Goal: Task Accomplishment & Management: Manage account settings

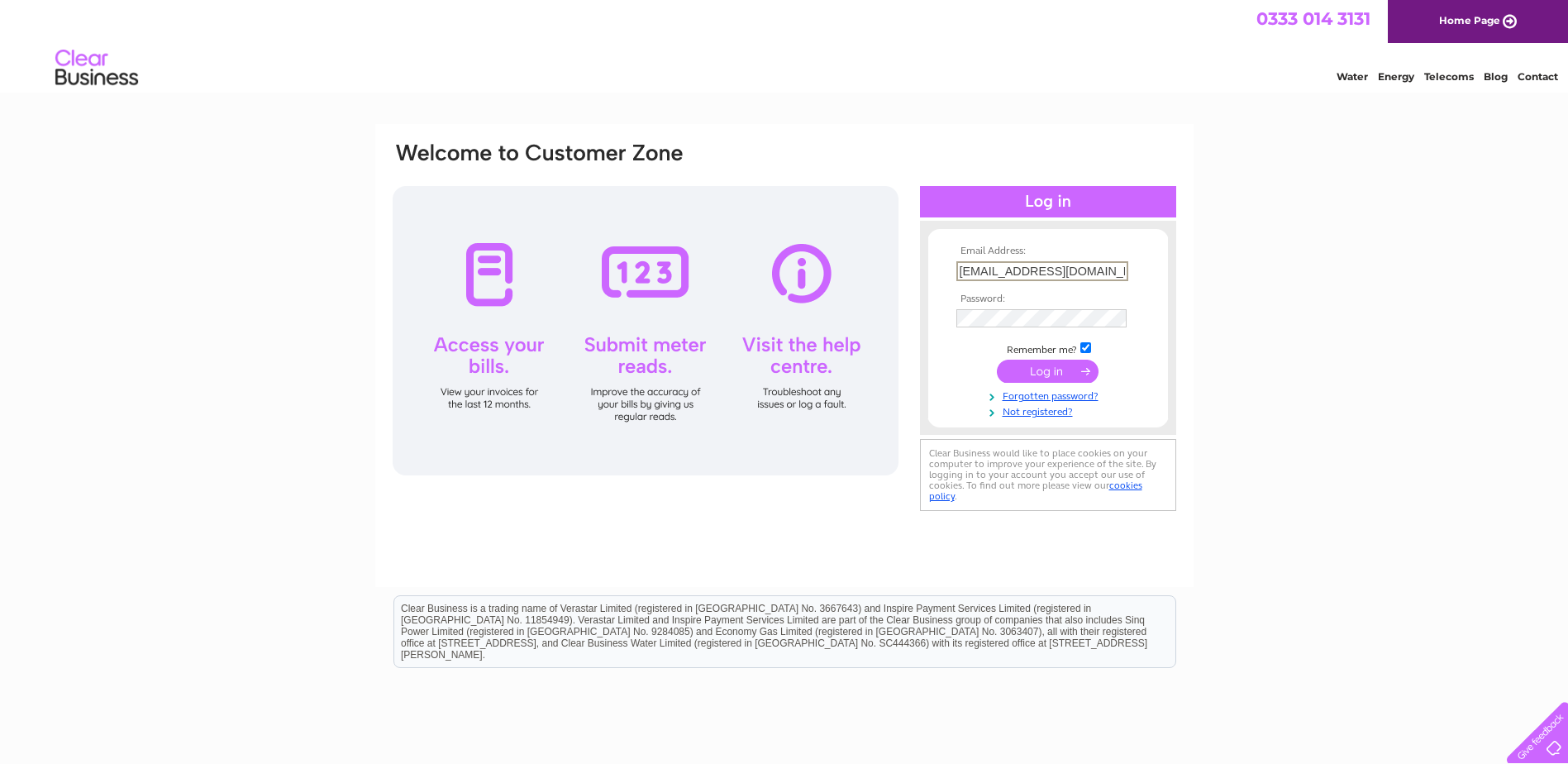
type input "[EMAIL_ADDRESS][DOMAIN_NAME]"
click at [1049, 368] on input "submit" at bounding box center [1047, 369] width 102 height 23
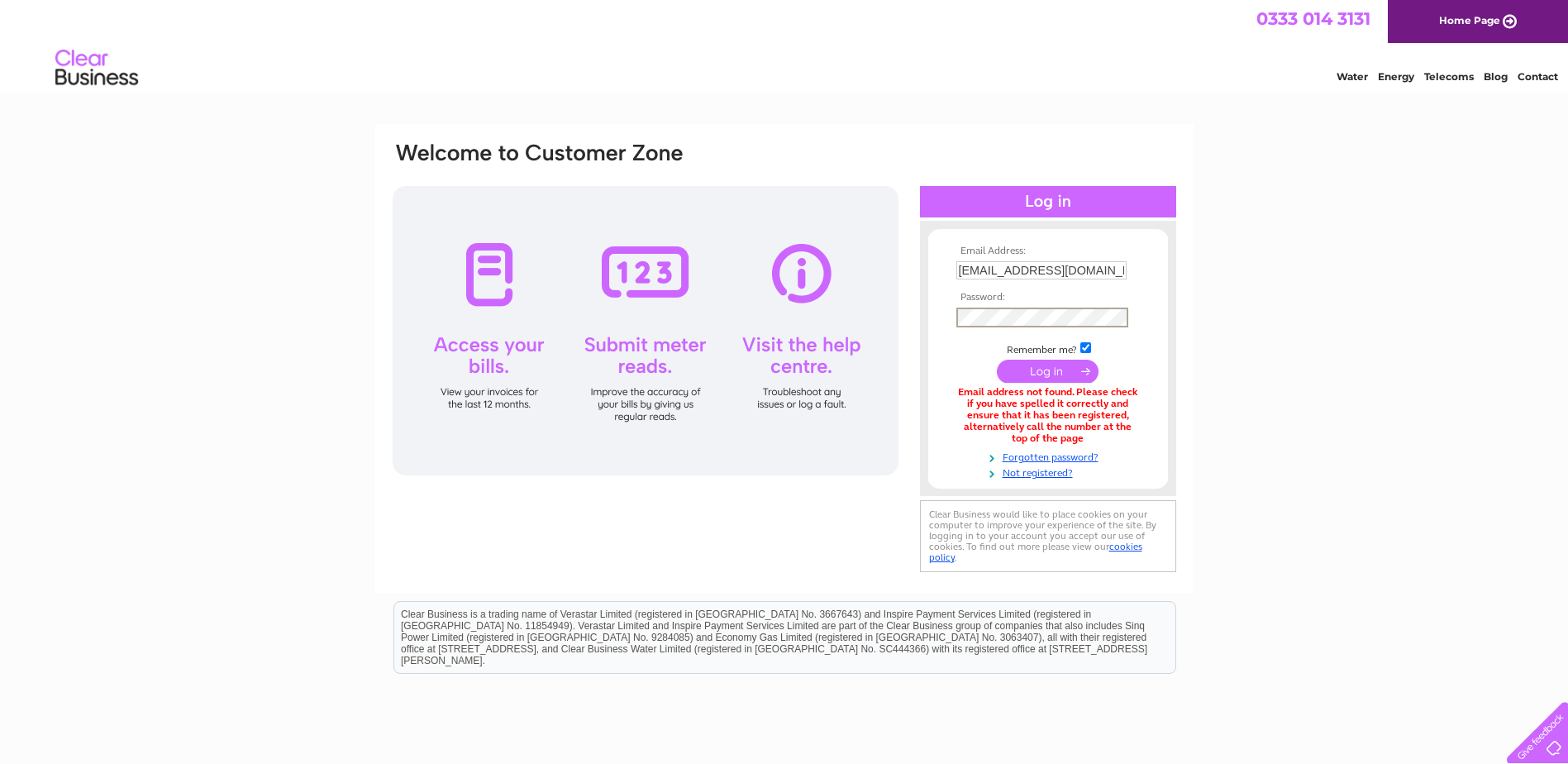
click at [1019, 369] on input "submit" at bounding box center [1047, 371] width 102 height 23
